Goal: Communication & Community: Answer question/provide support

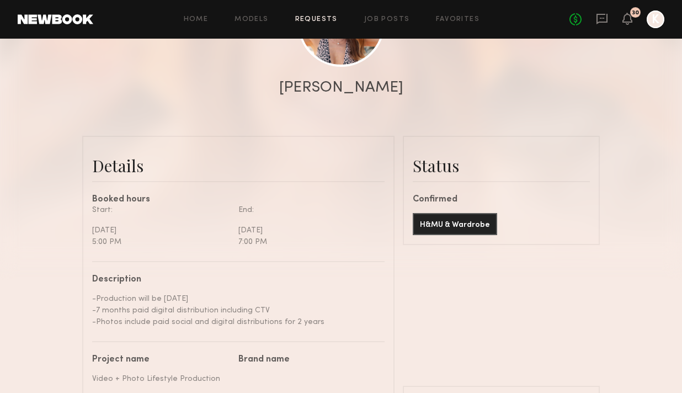
scroll to position [2894, 0]
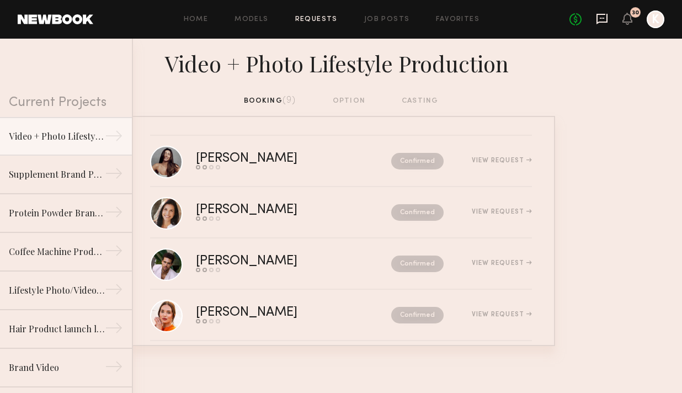
click at [601, 14] on icon at bounding box center [601, 19] width 11 height 10
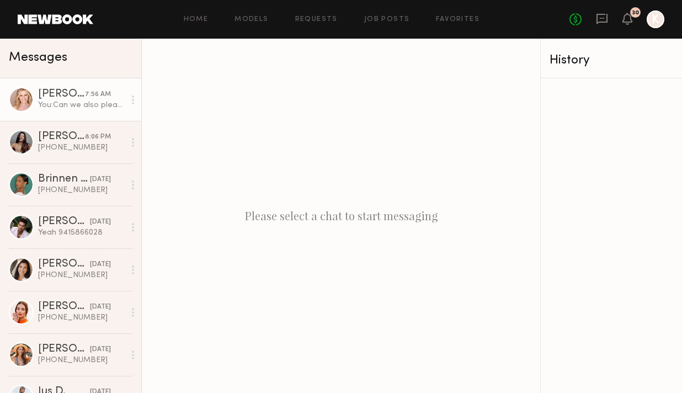
click at [84, 106] on div "You: Can we also please get your phone number?" at bounding box center [81, 105] width 87 height 10
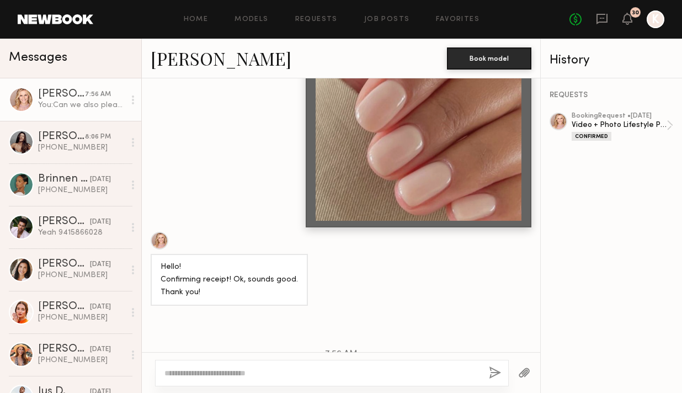
scroll to position [1856, 0]
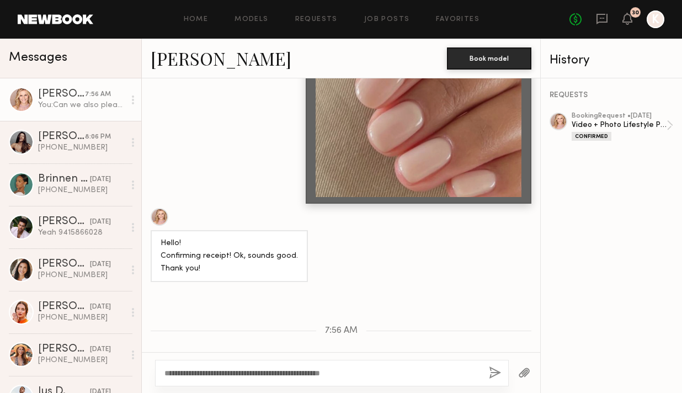
type textarea "**********"
click at [492, 376] on button "button" at bounding box center [495, 373] width 12 height 14
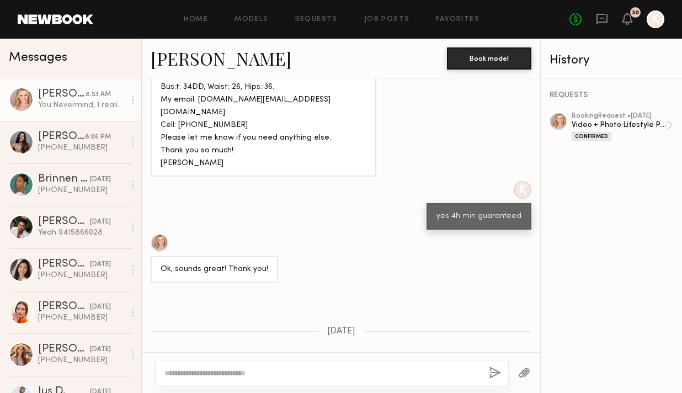
scroll to position [1008, 0]
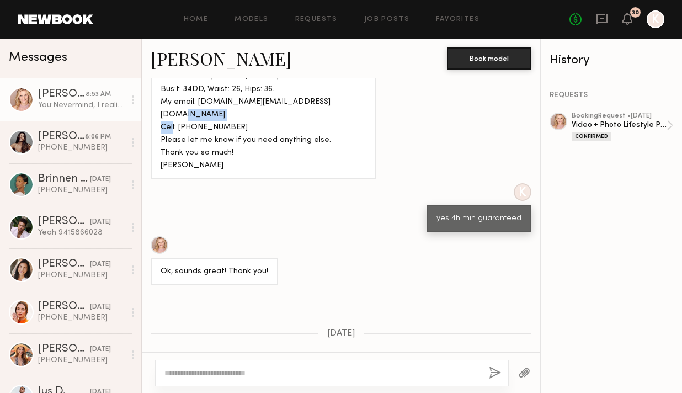
drag, startPoint x: 178, startPoint y: 98, endPoint x: 228, endPoint y: 98, distance: 50.2
click at [228, 98] on div "Hello! Ok, sounds good. Confirming 8/21. Can you please confirm that a 4 he min…" at bounding box center [264, 96] width 206 height 152
copy div "310.266.6727"
click at [599, 14] on icon at bounding box center [601, 19] width 11 height 10
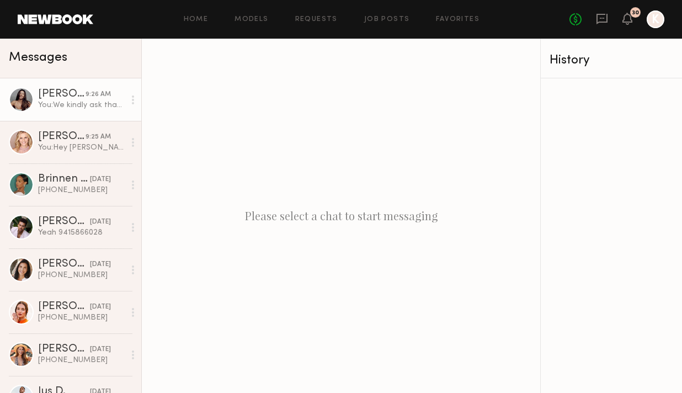
click at [66, 105] on div "You: We kindly ask that talent arrive camera ready, with the specific hairstyle…" at bounding box center [81, 105] width 87 height 10
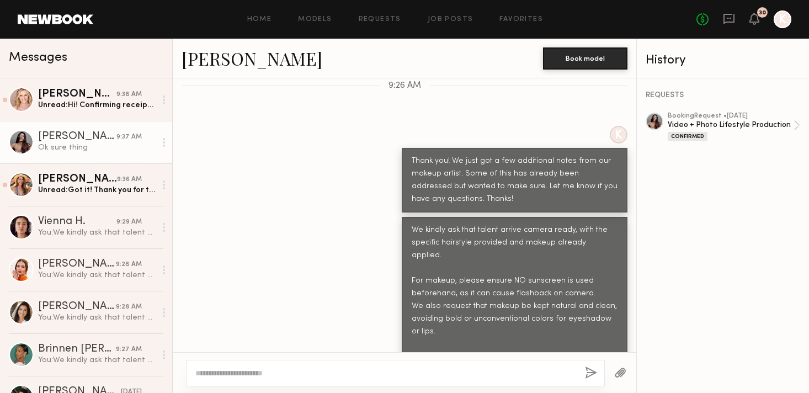
scroll to position [1257, 0]
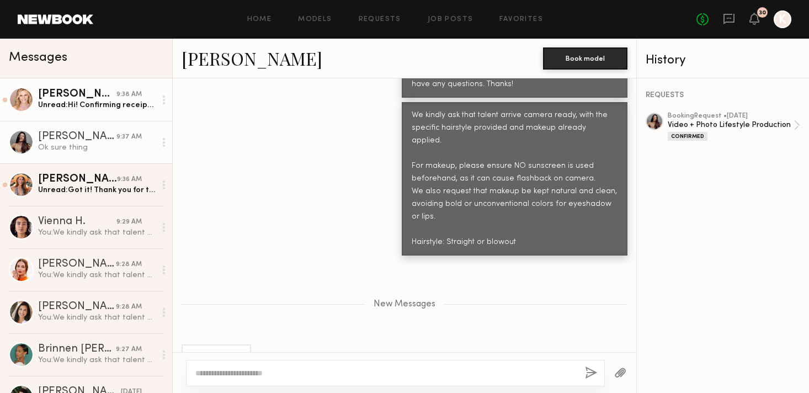
click at [86, 104] on div "Unread: Hi! Confirming receipt. Also, will there be another call sheet later or…" at bounding box center [97, 105] width 118 height 10
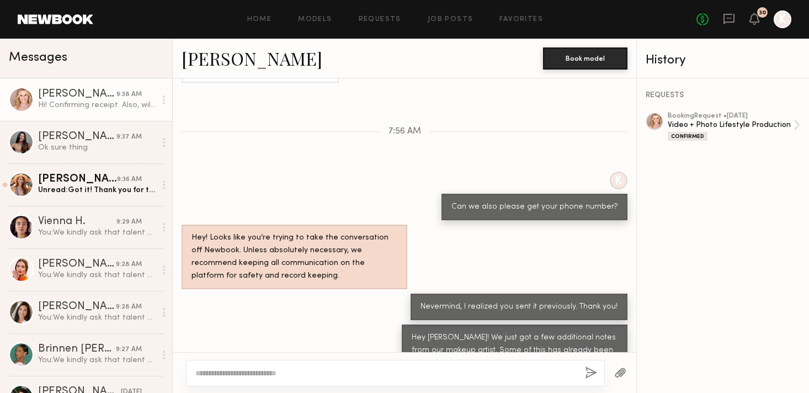
scroll to position [758, 0]
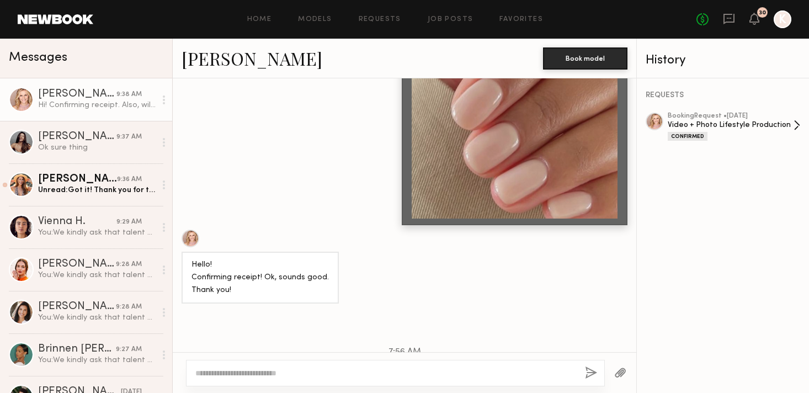
click at [681, 124] on div "Video + Photo Lifestyle Production" at bounding box center [731, 125] width 126 height 10
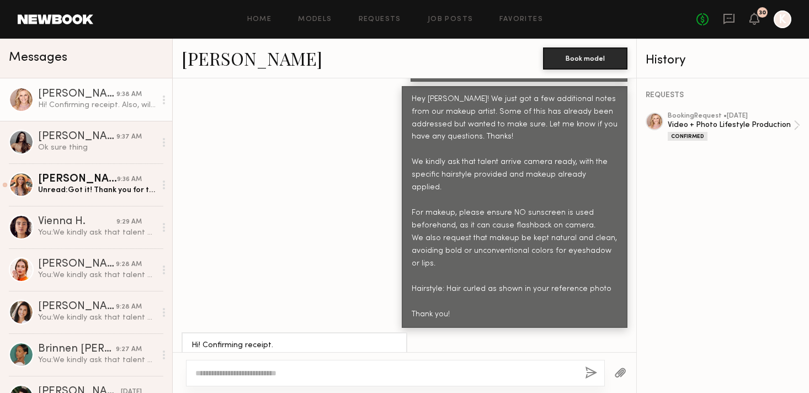
scroll to position [1268, 0]
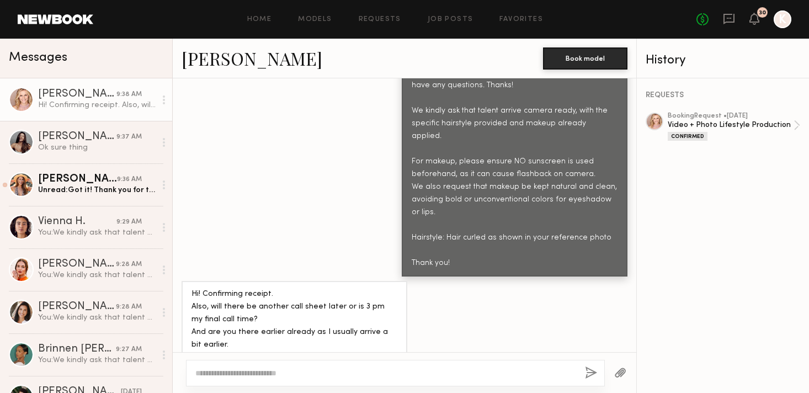
click at [241, 376] on textarea at bounding box center [385, 372] width 381 height 11
click at [314, 369] on textarea "**********" at bounding box center [385, 372] width 381 height 11
click at [401, 374] on textarea "**********" at bounding box center [385, 372] width 381 height 11
type textarea "**********"
click at [593, 369] on button "button" at bounding box center [591, 373] width 12 height 14
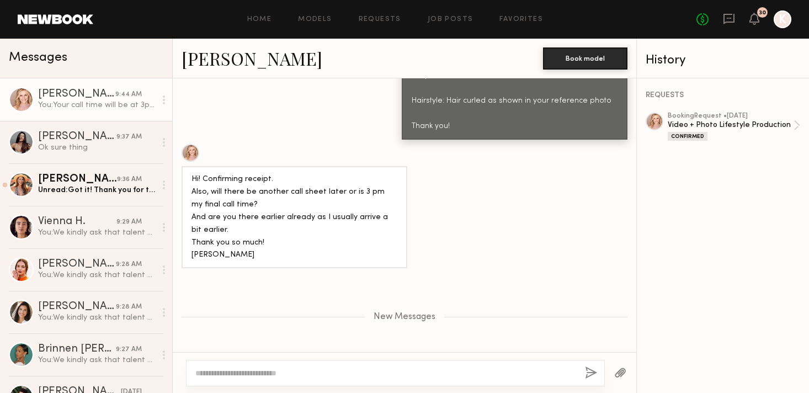
scroll to position [1474, 0]
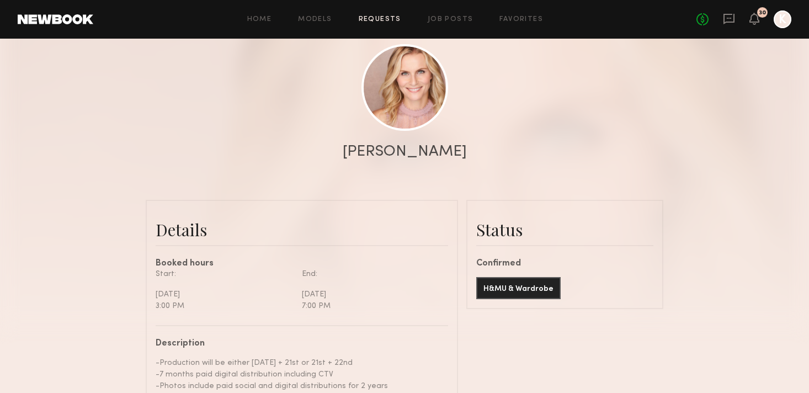
scroll to position [2875, 0]
